Goal: Transaction & Acquisition: Purchase product/service

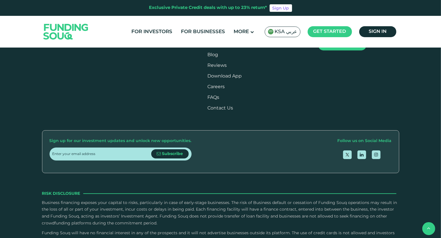
scroll to position [663, 0]
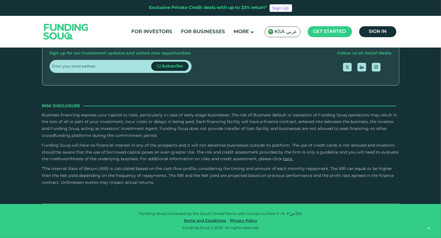
scroll to position [1008, 0]
type tc-range-slider "4"
drag, startPoint x: 234, startPoint y: 115, endPoint x: 227, endPoint y: 113, distance: 7.2
type tc-range-slider "10000"
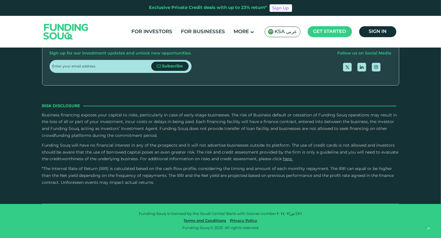
type tc-range-slider "10000"
drag, startPoint x: 69, startPoint y: 117, endPoint x: 61, endPoint y: 117, distance: 7.8
drag, startPoint x: 234, startPoint y: 116, endPoint x: 175, endPoint y: 116, distance: 58.2
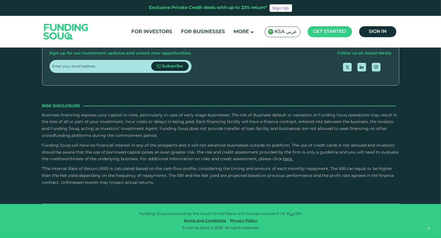
type tc-range-slider "1"
radio input "true"
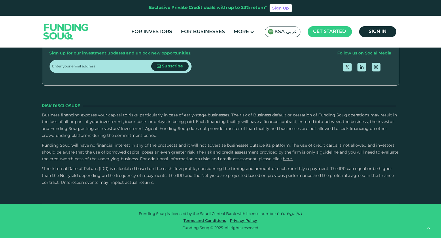
radio input "true"
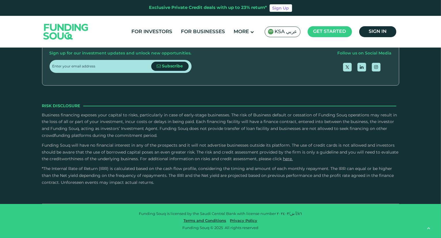
radio input "true"
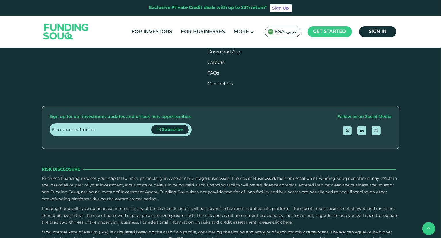
type tc-range-slider "4"
